Goal: Transaction & Acquisition: Subscribe to service/newsletter

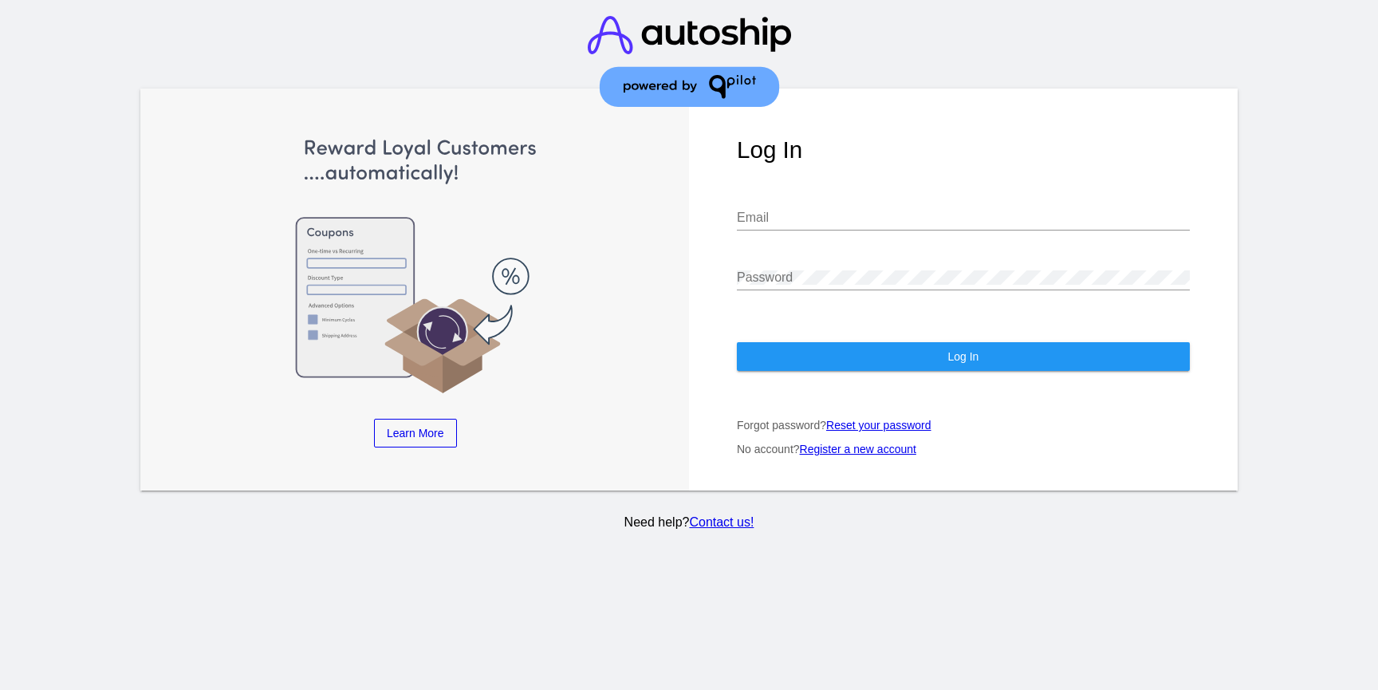
click at [851, 455] on link "Register a new account" at bounding box center [858, 449] width 116 height 13
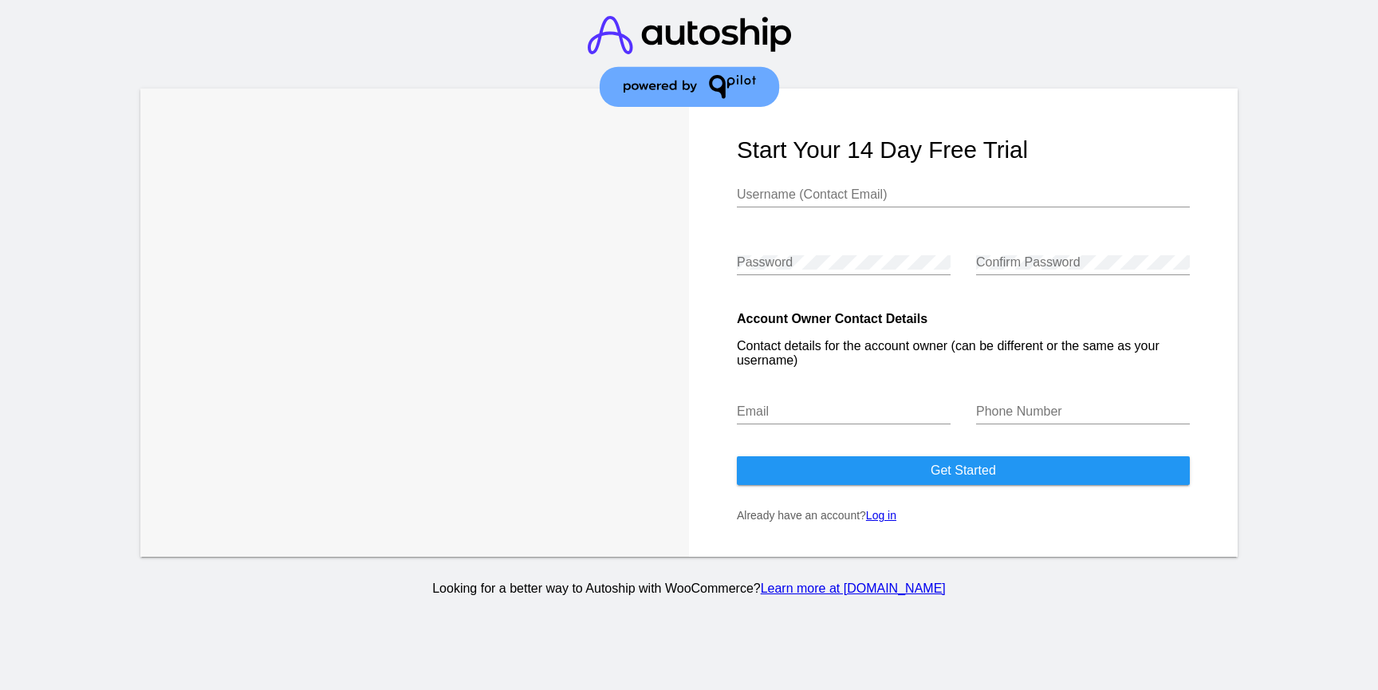
click at [772, 196] on input "Username (Contact Email)" at bounding box center [963, 194] width 453 height 14
type input "regenerizehealth"
click at [581, 446] on div "Trusted Automation & Support for WooCommerce "Autoship Cloud and the QPilot tea…" at bounding box center [414, 323] width 549 height 468
click at [755, 419] on input "Email" at bounding box center [844, 411] width 214 height 14
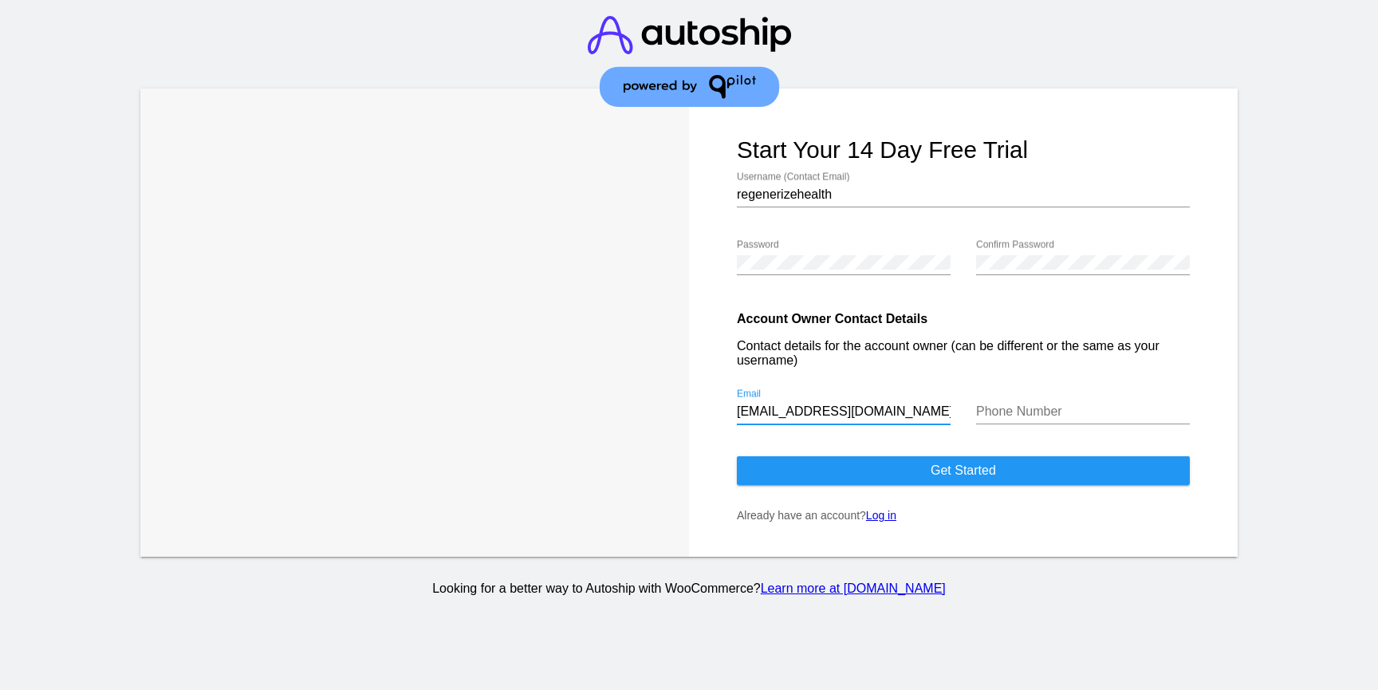
type input "ask@regenerize.me"
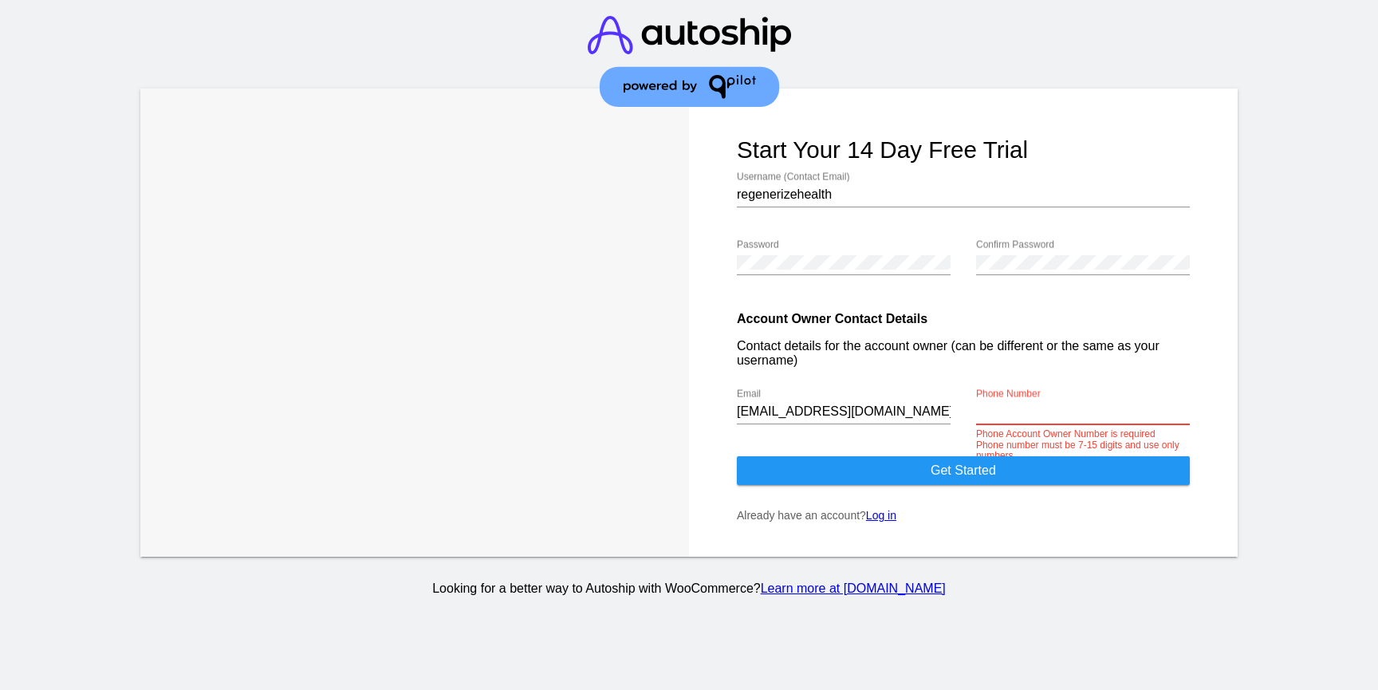
click at [868, 198] on input "regenerizehealth" at bounding box center [963, 194] width 453 height 14
click at [1018, 432] on body "Trusted Automation & Support for WooCommerce "Autoship Cloud and the QPilot tea…" at bounding box center [689, 345] width 1378 height 690
paste input "209.677.7747"
click at [1255, 403] on div "Trusted Automation & Support for WooCommerce "Autoship Cloud and the QPilot tea…" at bounding box center [689, 349] width 1148 height 520
click at [1002, 419] on input "209.677.7747" at bounding box center [1083, 411] width 214 height 14
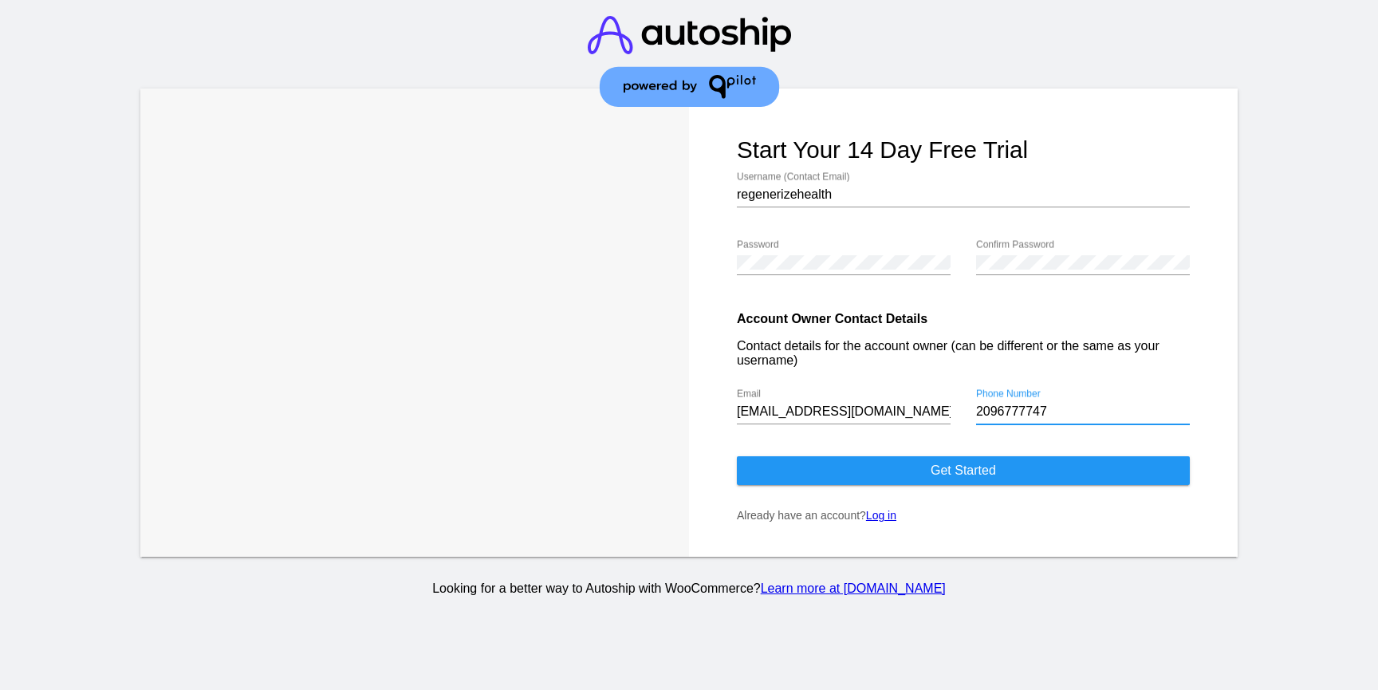
type input "2096777747"
drag, startPoint x: 864, startPoint y: 200, endPoint x: 609, endPoint y: 177, distance: 256.2
click at [609, 177] on div "Trusted Automation & Support for WooCommerce "Autoship Cloud and the QPilot tea…" at bounding box center [688, 323] width 1097 height 468
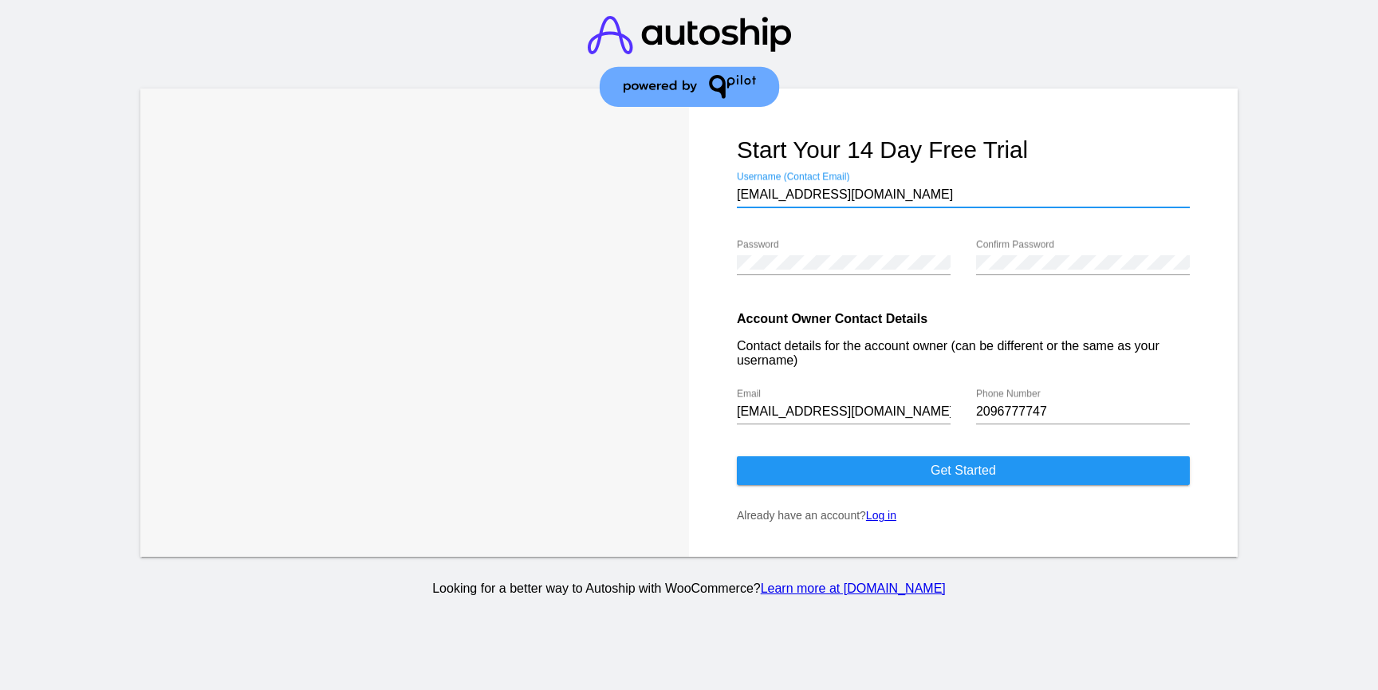
type input "[EMAIL_ADDRESS][DOMAIN_NAME]"
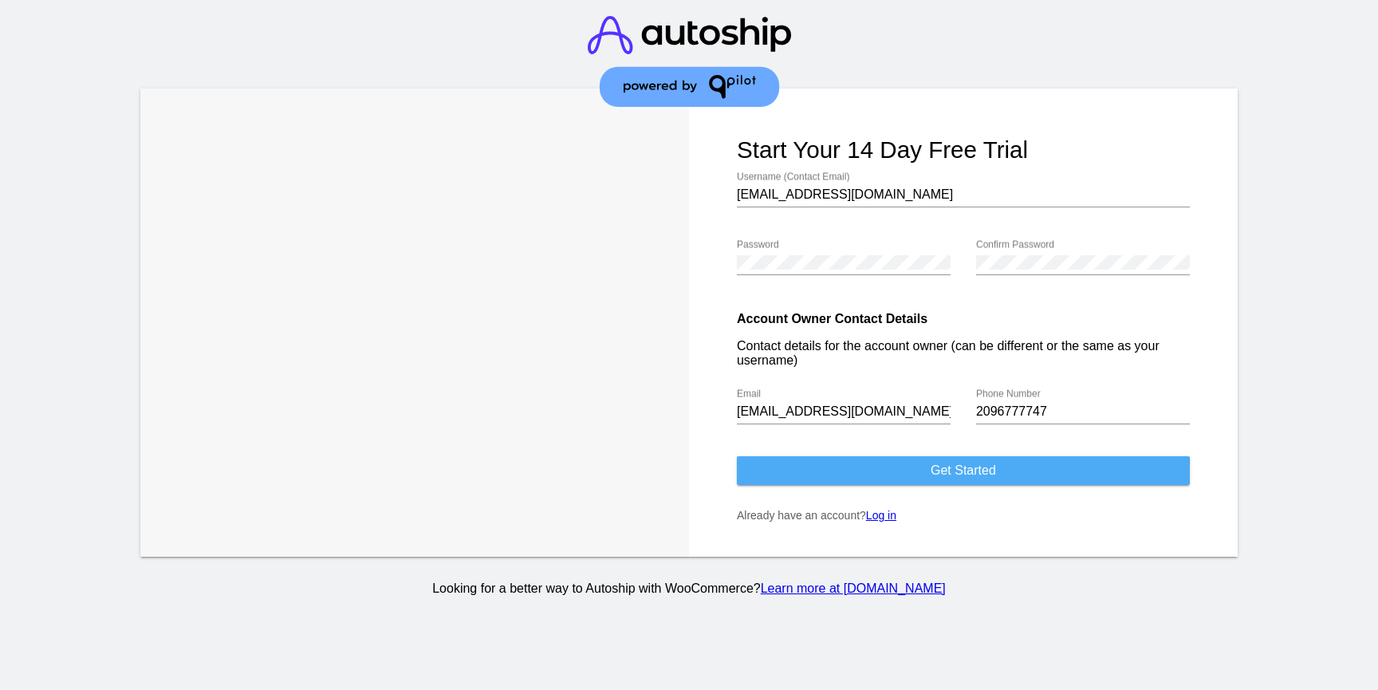
click at [869, 485] on button "Get started" at bounding box center [963, 470] width 453 height 29
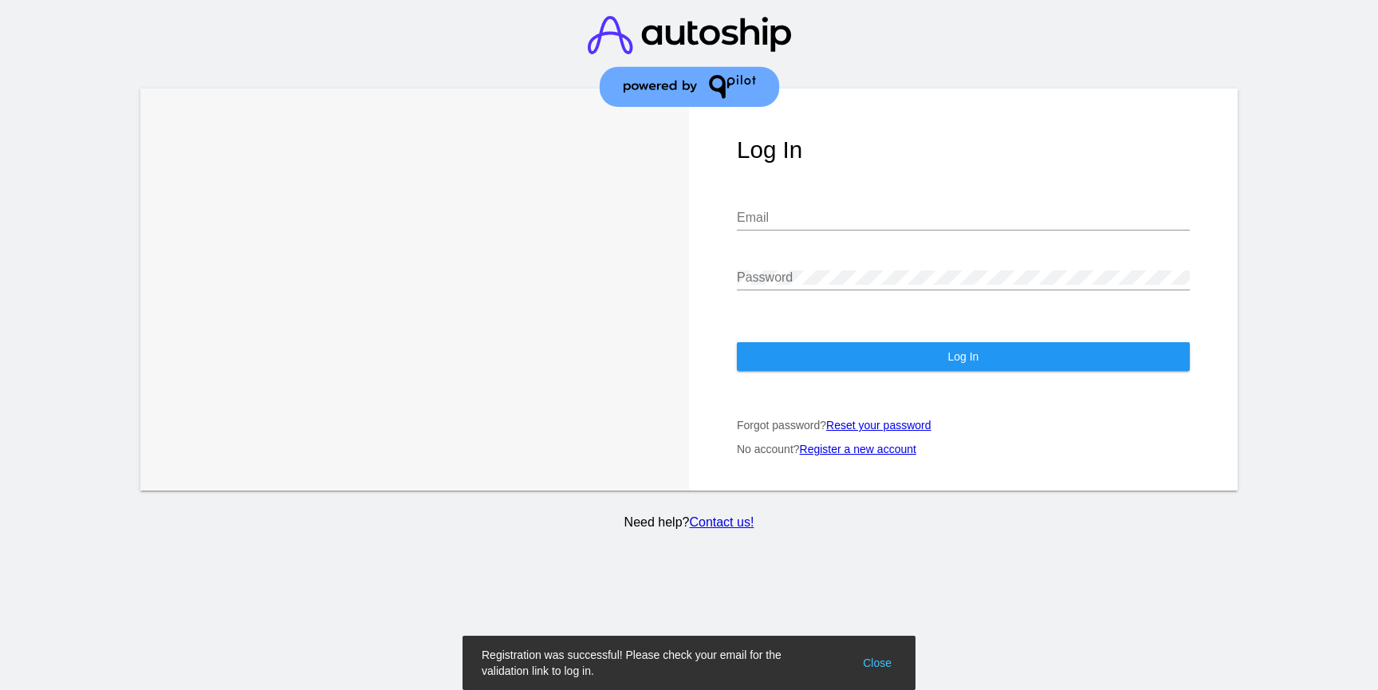
type input "[EMAIL_ADDRESS][DOMAIN_NAME]"
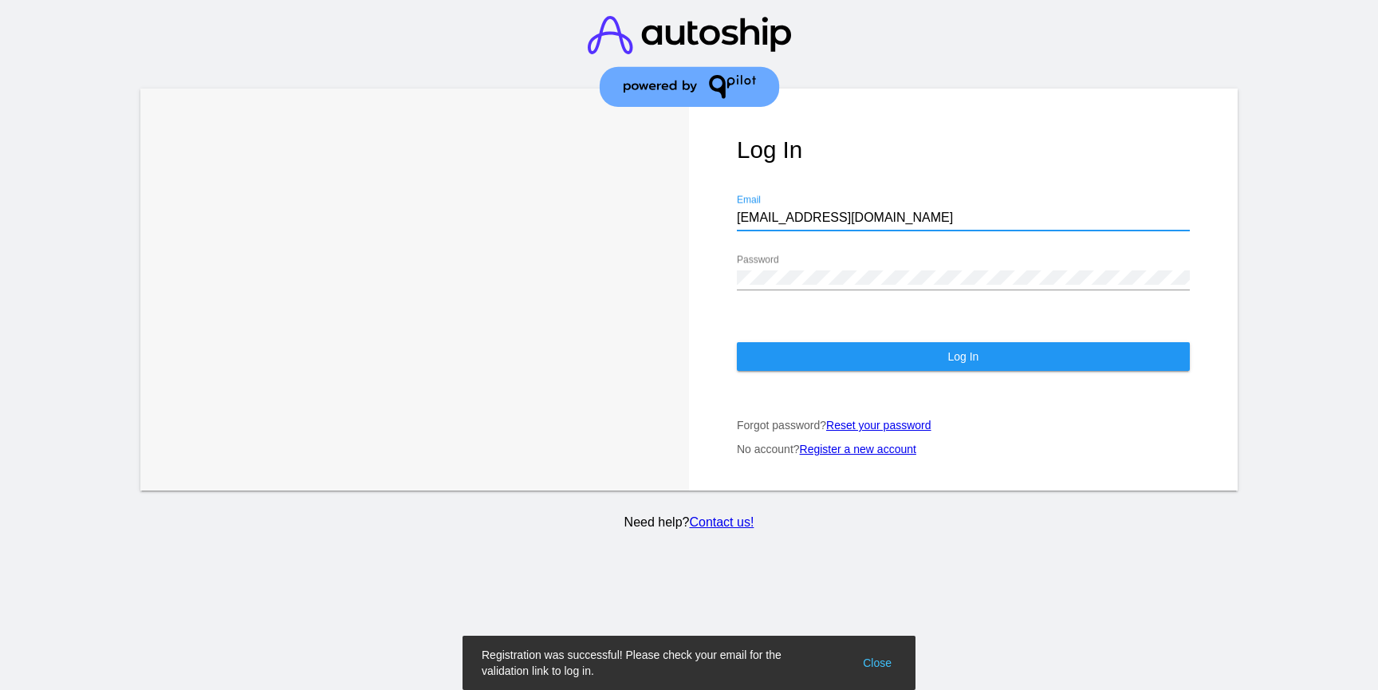
click at [944, 364] on button "Log In" at bounding box center [963, 356] width 453 height 29
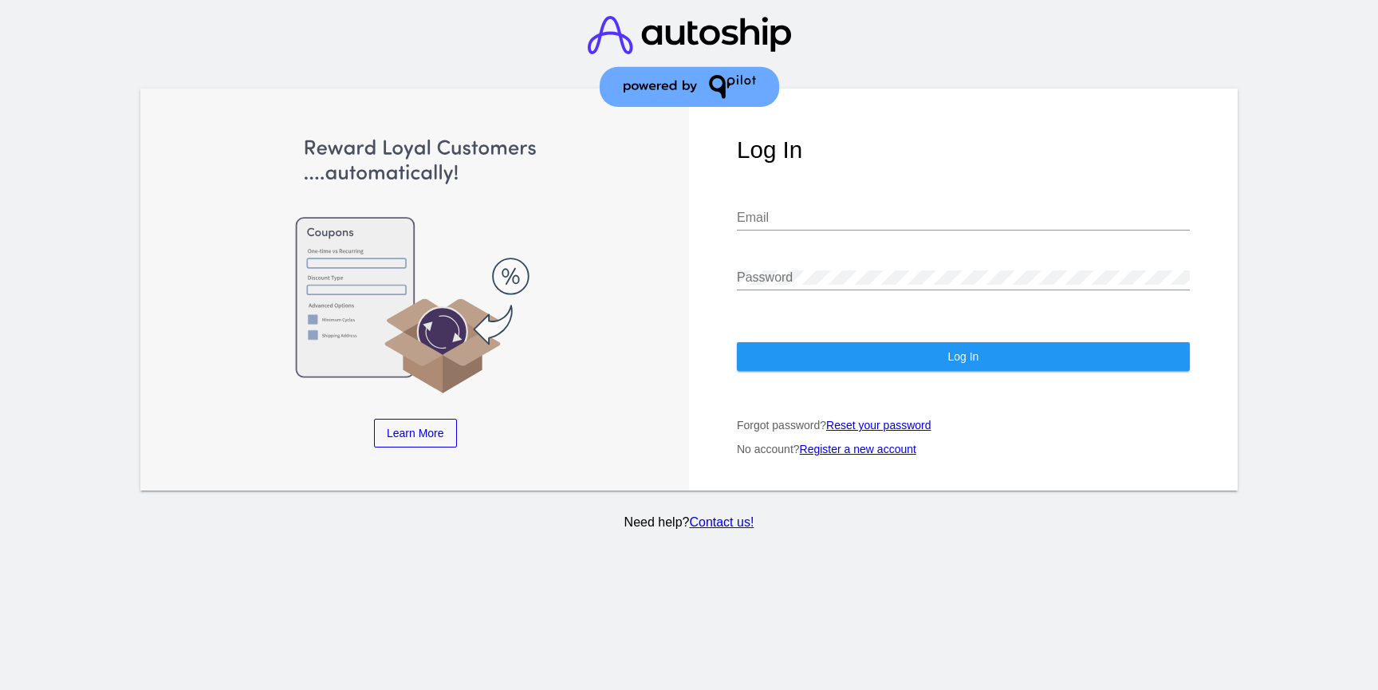
type input "[EMAIL_ADDRESS][DOMAIN_NAME]"
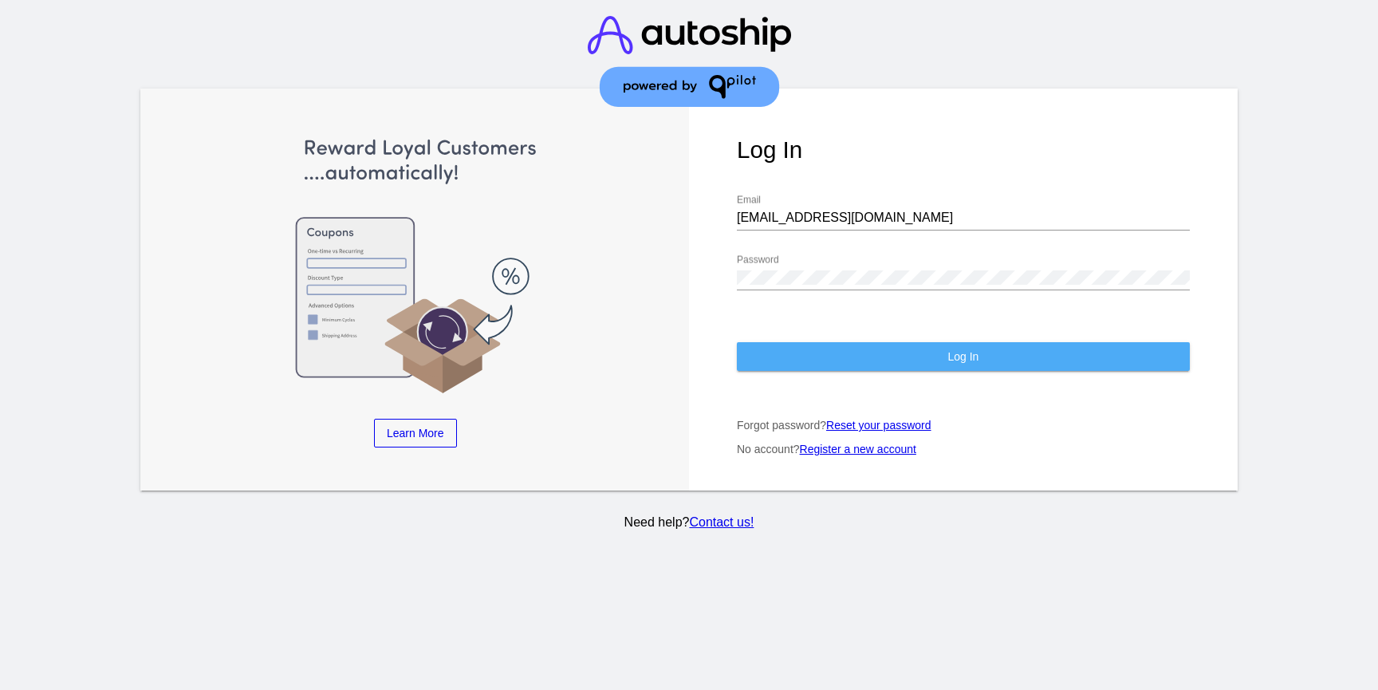
click at [845, 369] on button "Log In" at bounding box center [963, 356] width 453 height 29
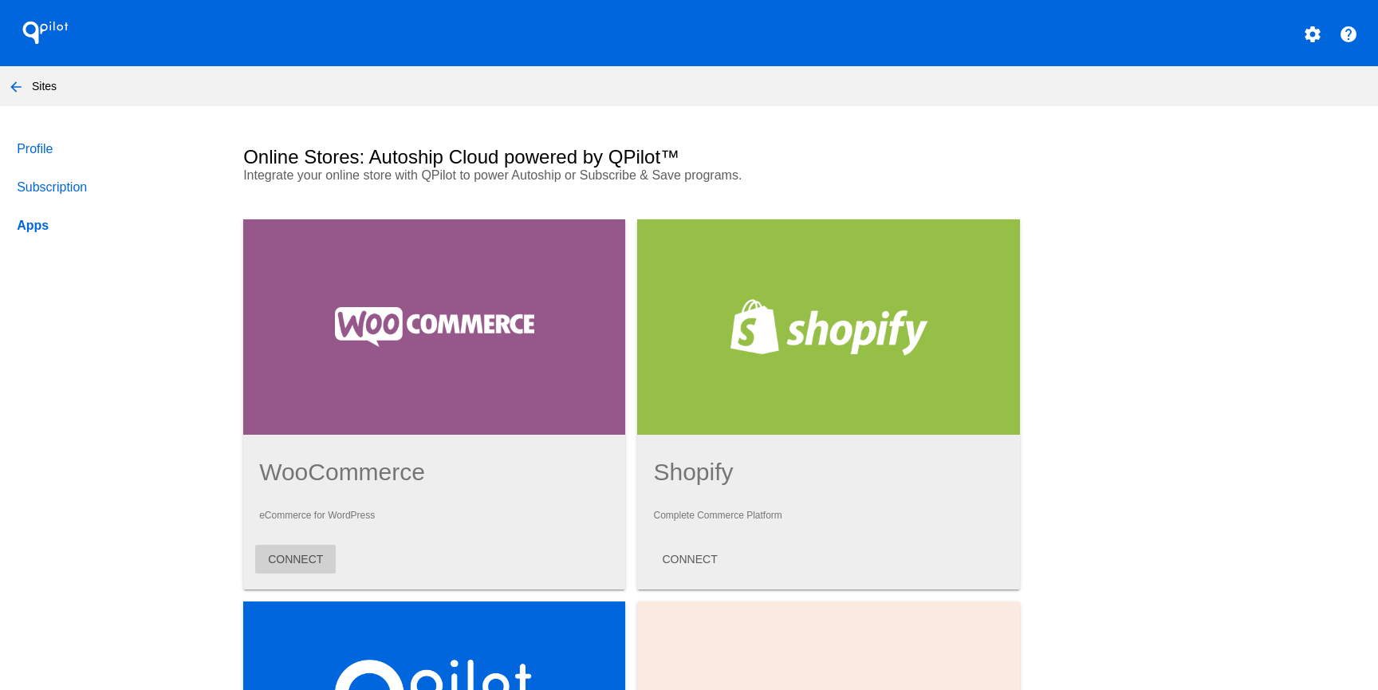
click at [289, 573] on button "CONNECT" at bounding box center [295, 559] width 81 height 29
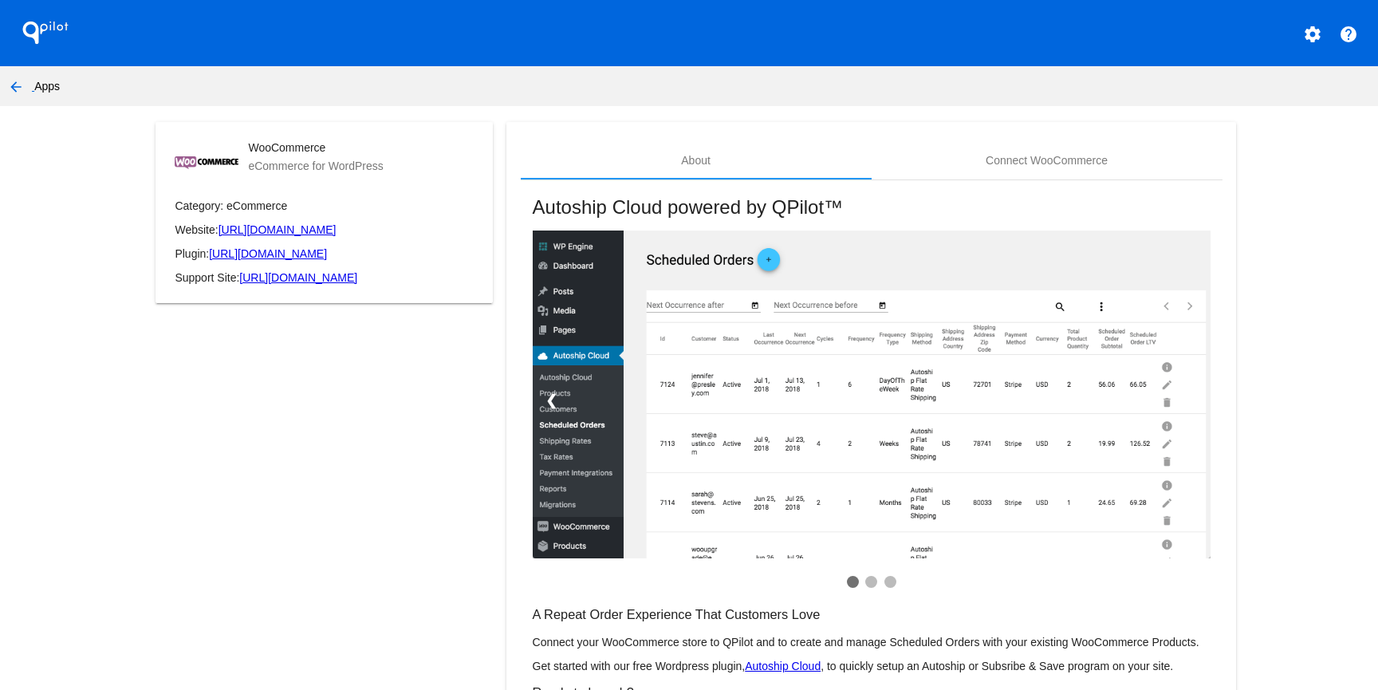
click at [444, 419] on div "WooCommerce eCommerce for WordPress Category: eCommerce Website: https://woocom…" at bounding box center [324, 453] width 364 height 663
click at [15, 86] on mat-icon "arrow_back" at bounding box center [15, 86] width 19 height 19
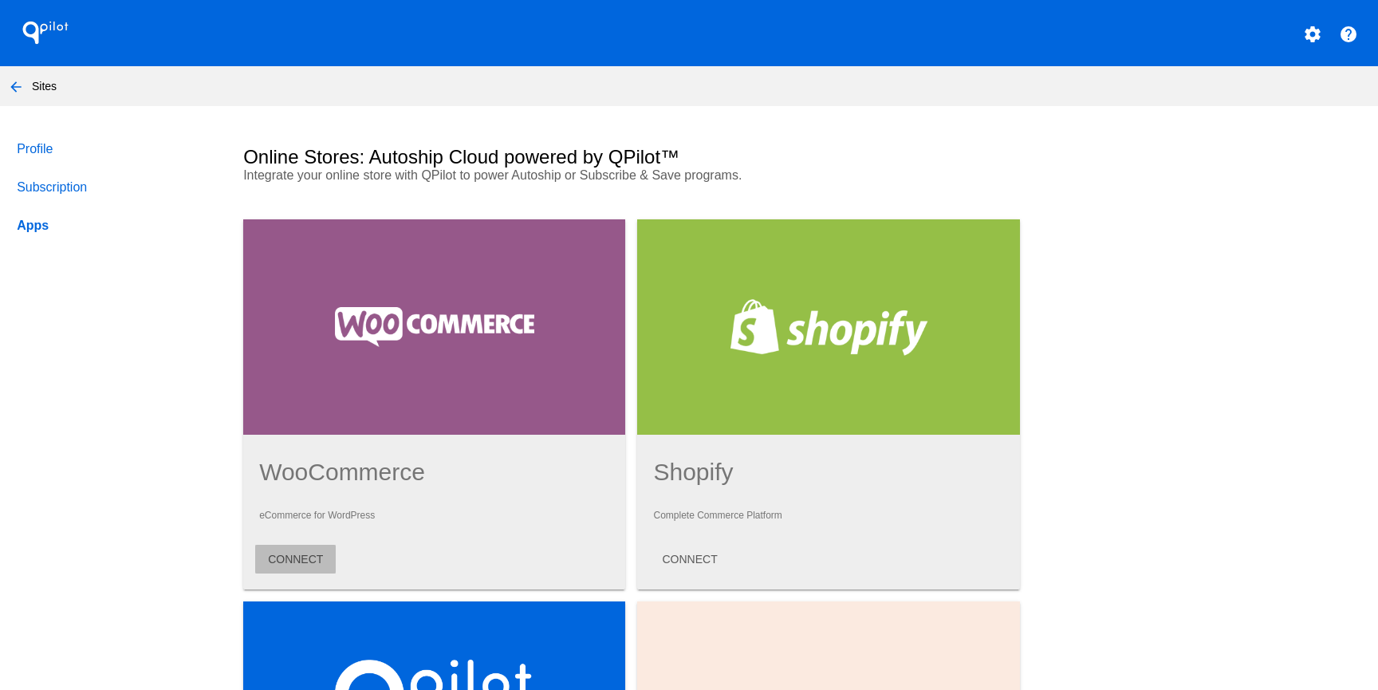
click at [296, 565] on span "CONNECT" at bounding box center [295, 559] width 55 height 13
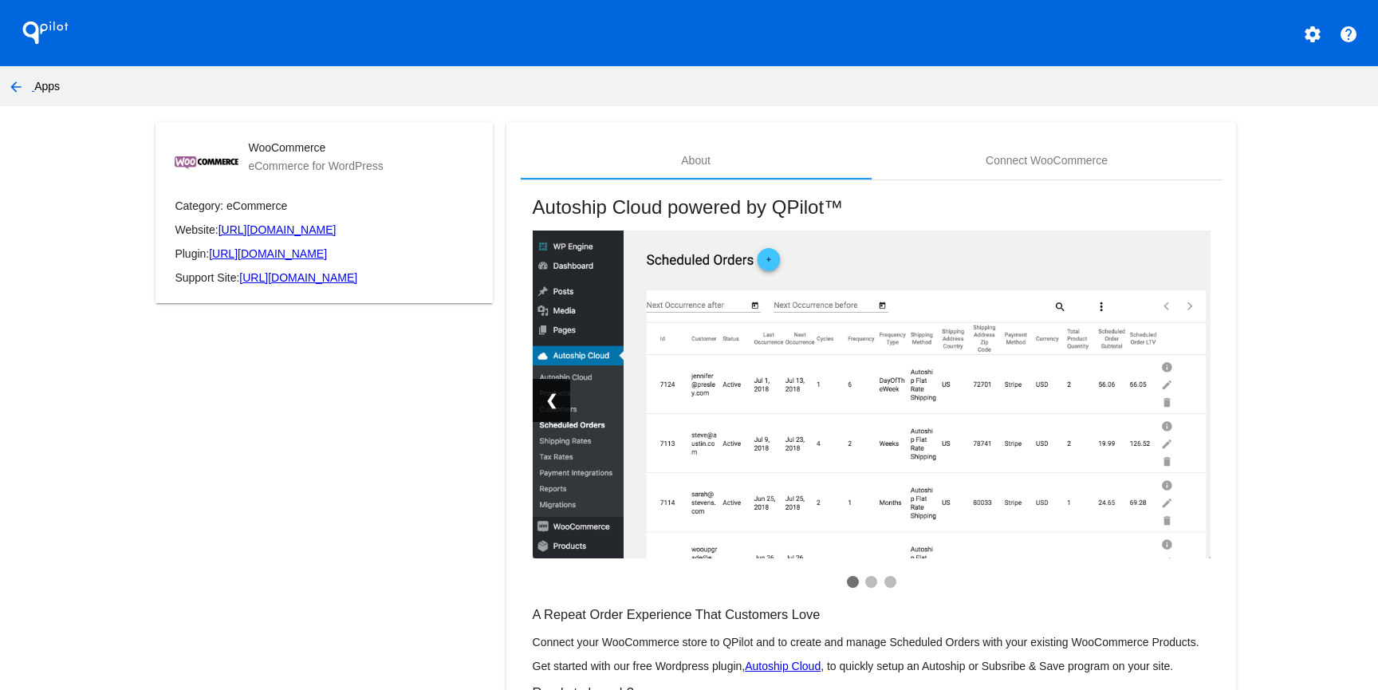
click at [549, 404] on link "❮" at bounding box center [551, 400] width 37 height 43
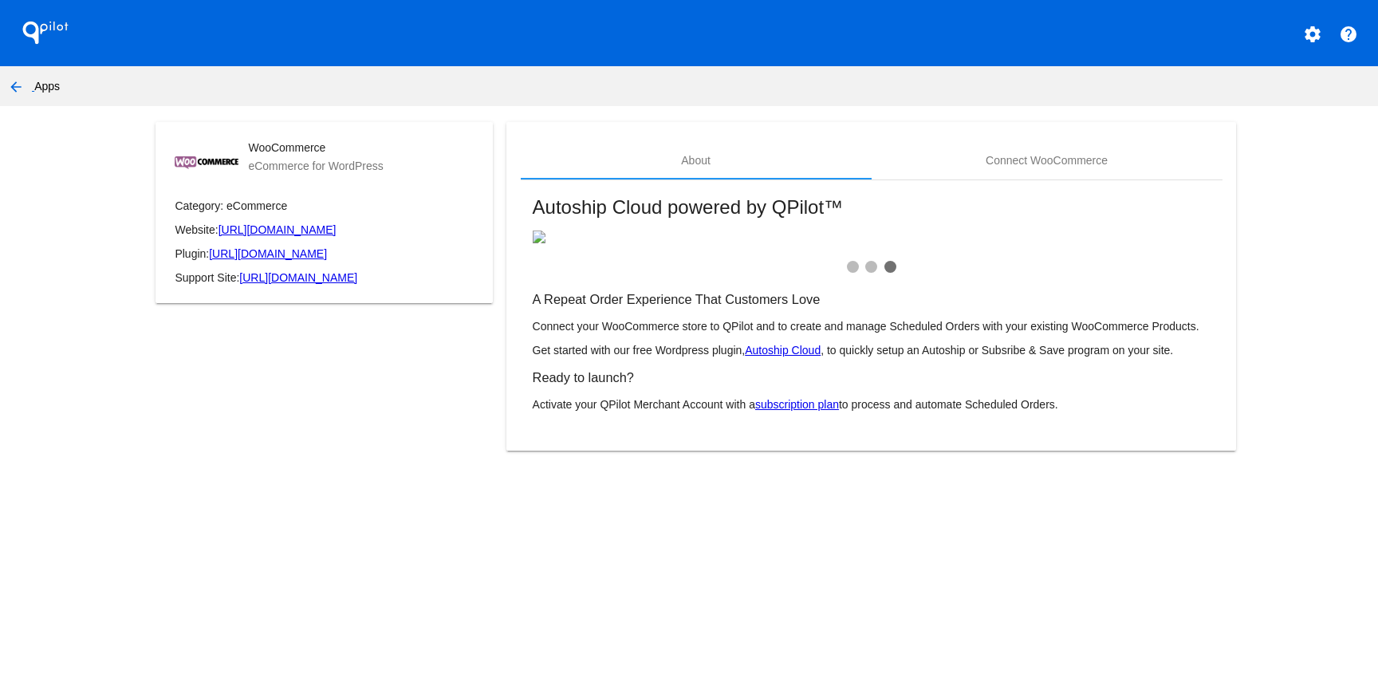
click at [793, 411] on link "subscription plan" at bounding box center [797, 404] width 84 height 13
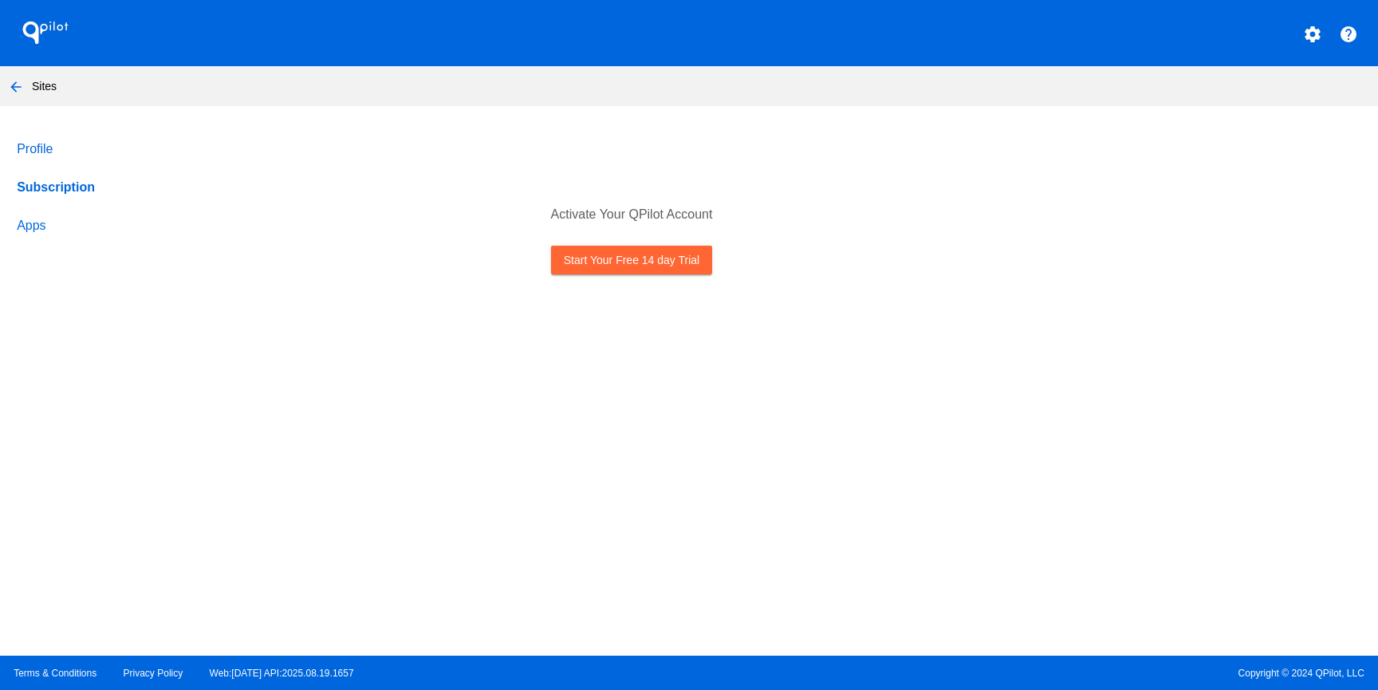
click at [76, 193] on link "Subscription" at bounding box center [115, 187] width 203 height 38
click at [36, 233] on link "Apps" at bounding box center [115, 226] width 203 height 38
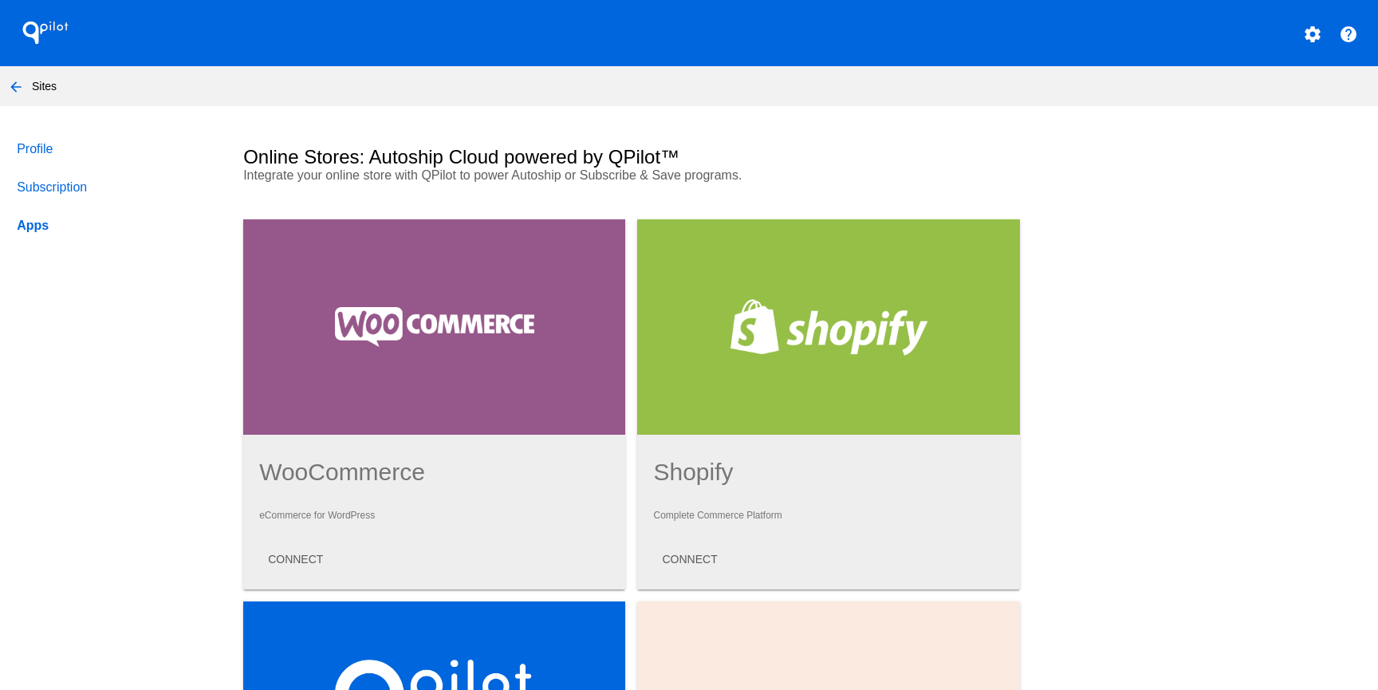
click at [29, 148] on link "Profile" at bounding box center [115, 149] width 203 height 38
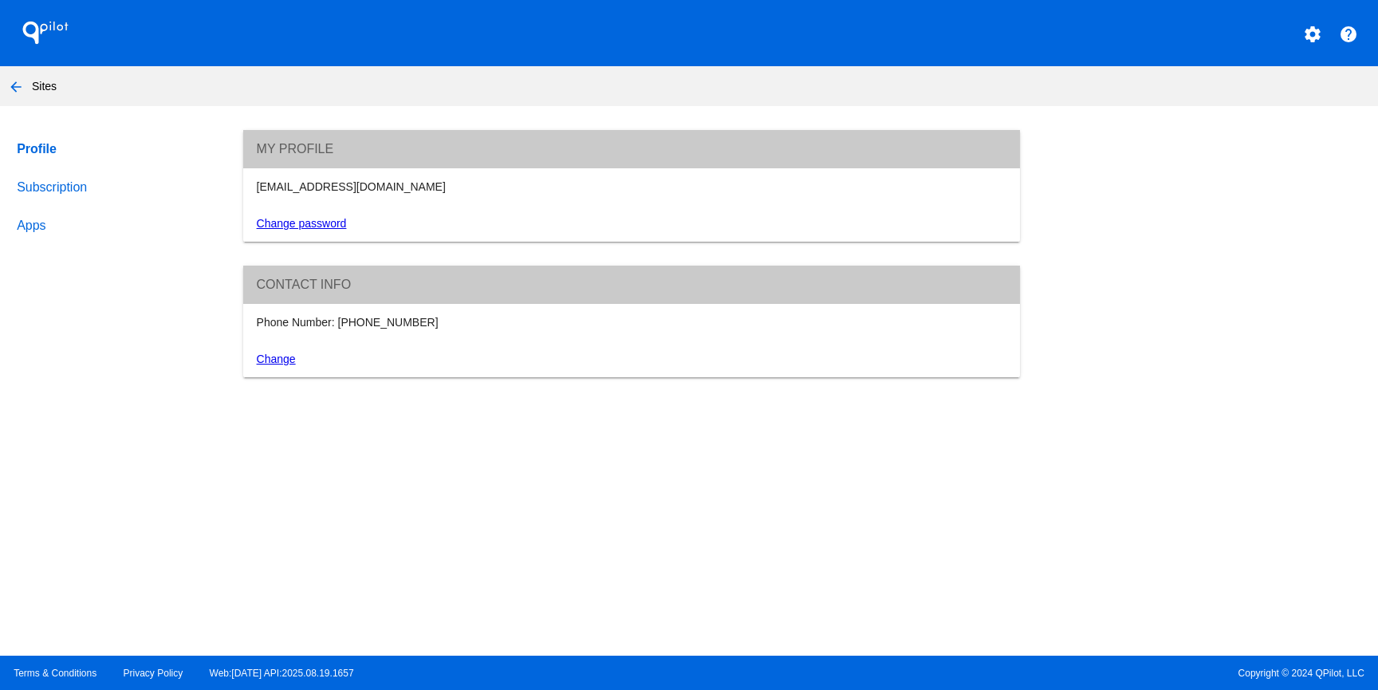
click at [60, 186] on link "Subscription" at bounding box center [115, 187] width 203 height 38
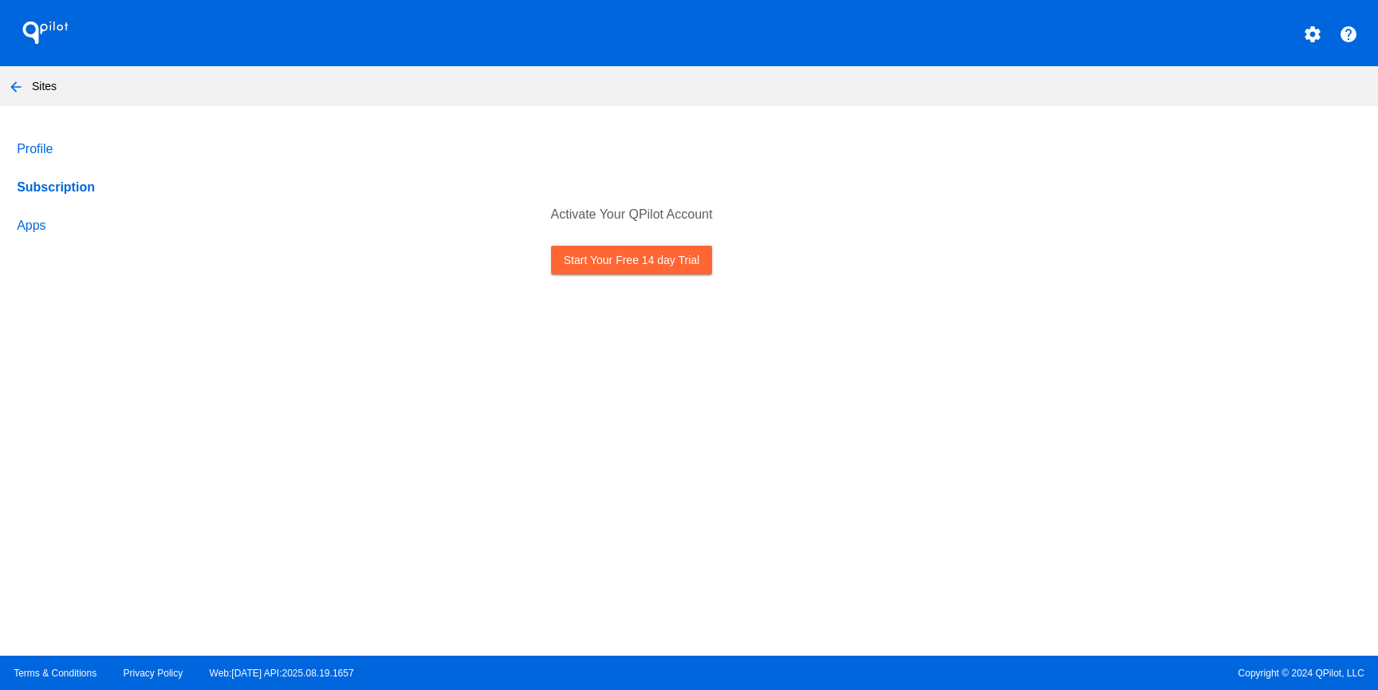
click at [650, 270] on link "Start Your Free 14 day Trial" at bounding box center [631, 260] width 161 height 29
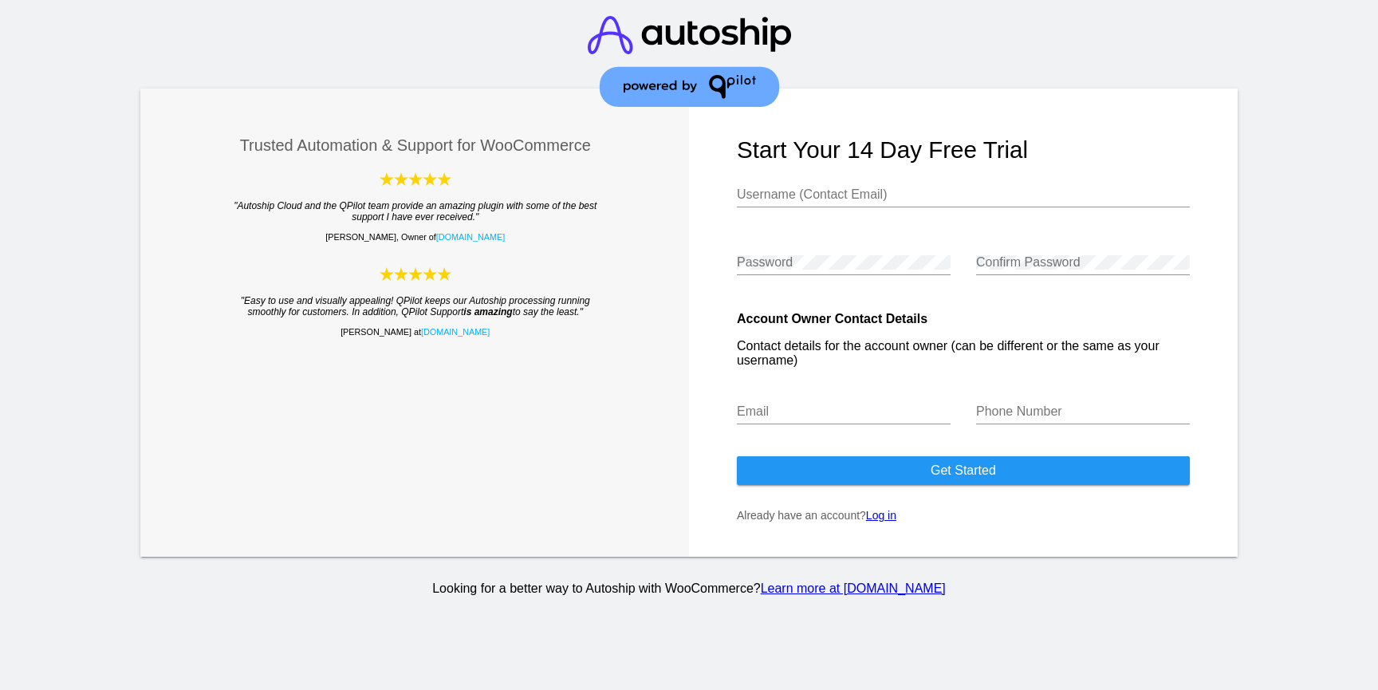
type input "[EMAIL_ADDRESS][DOMAIN_NAME]"
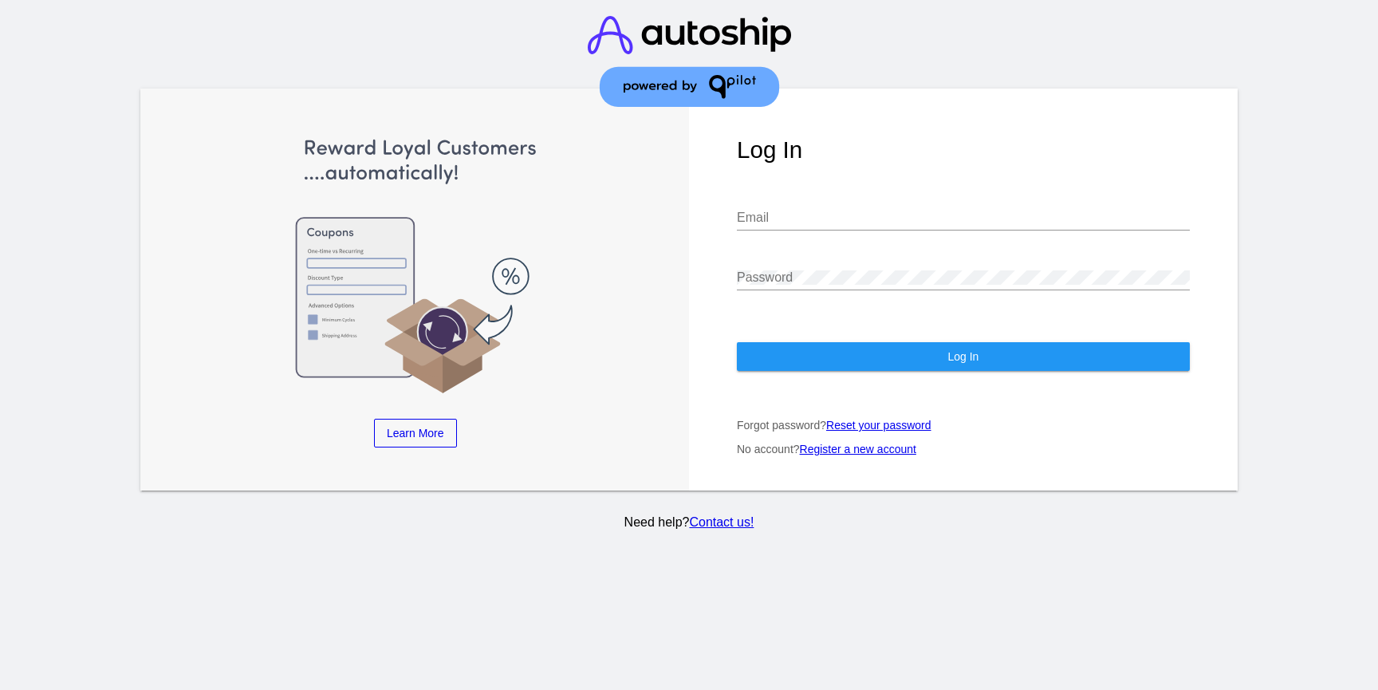
type input "[EMAIL_ADDRESS][DOMAIN_NAME]"
click at [647, 101] on img at bounding box center [689, 61] width 203 height 123
click at [662, 27] on img at bounding box center [689, 61] width 203 height 123
